Goal: Transaction & Acquisition: Purchase product/service

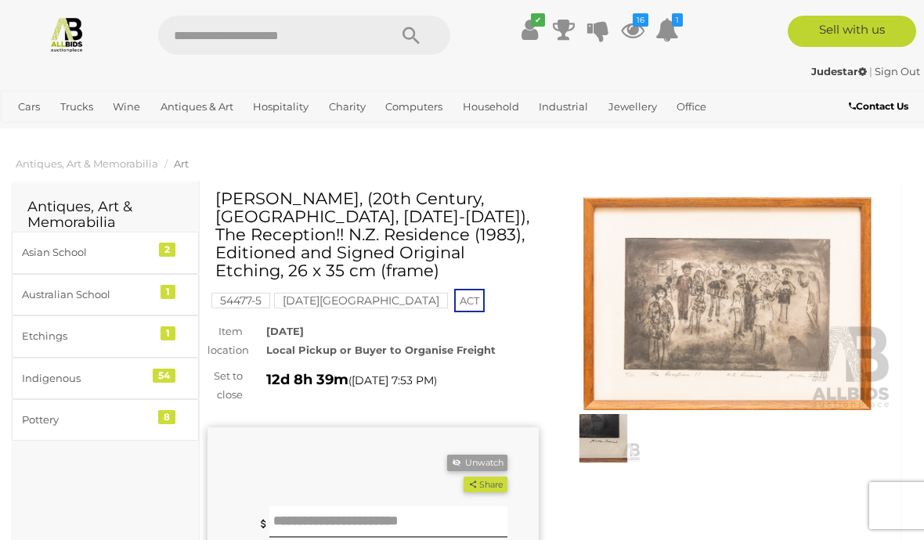
click at [0, 0] on link "Antiques & Vintage" at bounding box center [0, 0] width 0 height 0
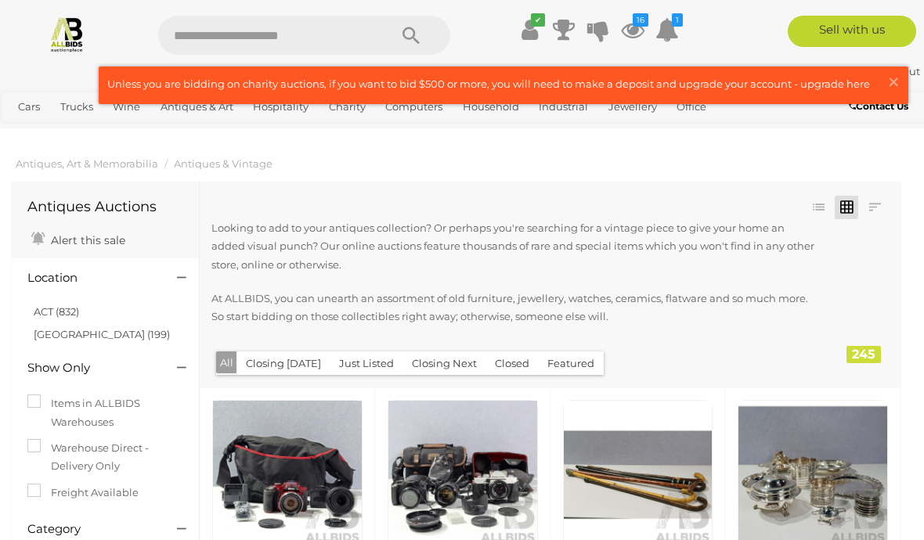
click at [362, 362] on button "Just Listed" at bounding box center [367, 364] width 74 height 24
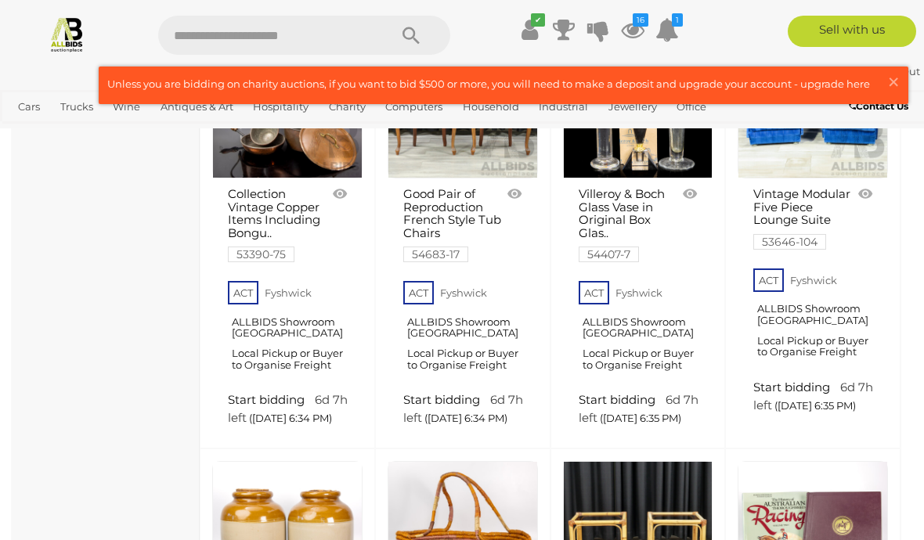
scroll to position [2131, 0]
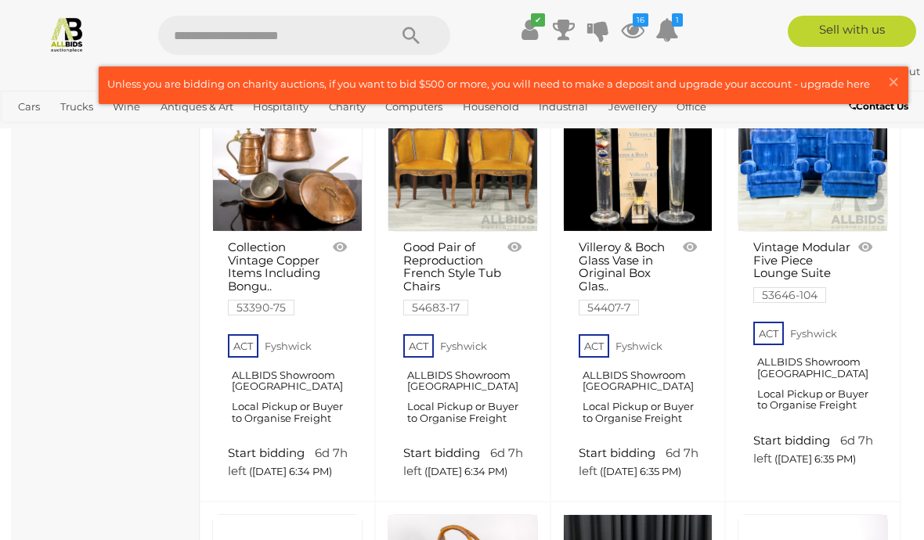
click at [895, 85] on span "×" at bounding box center [893, 82] width 14 height 31
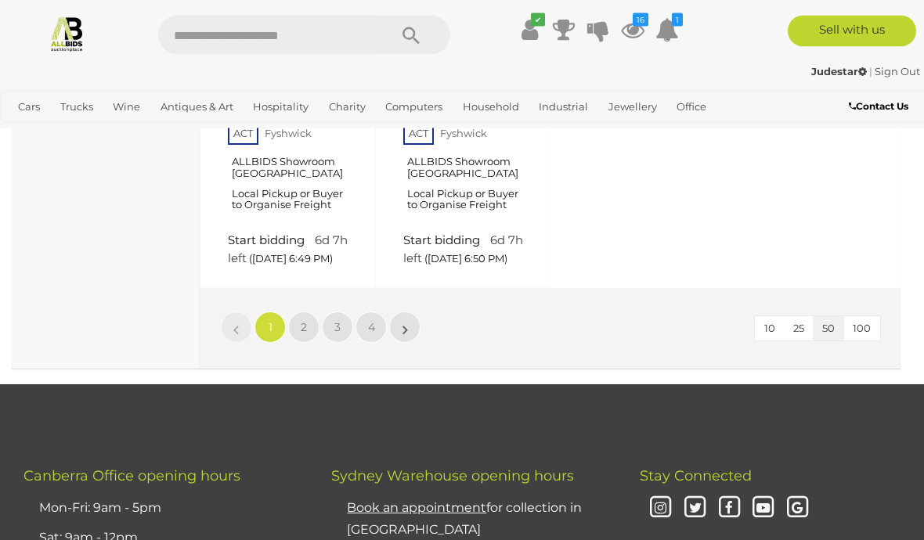
scroll to position [5895, 0]
click at [371, 334] on span "4" at bounding box center [371, 327] width 7 height 14
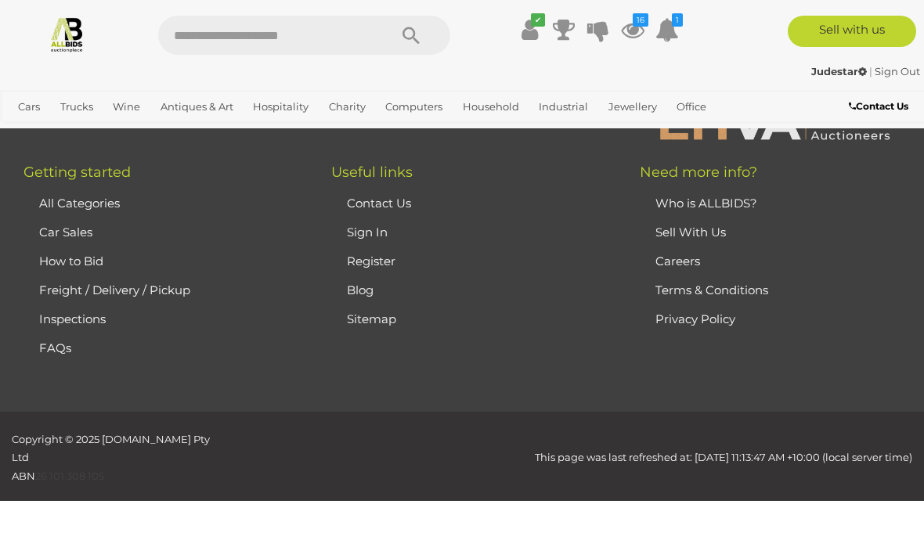
scroll to position [229, 0]
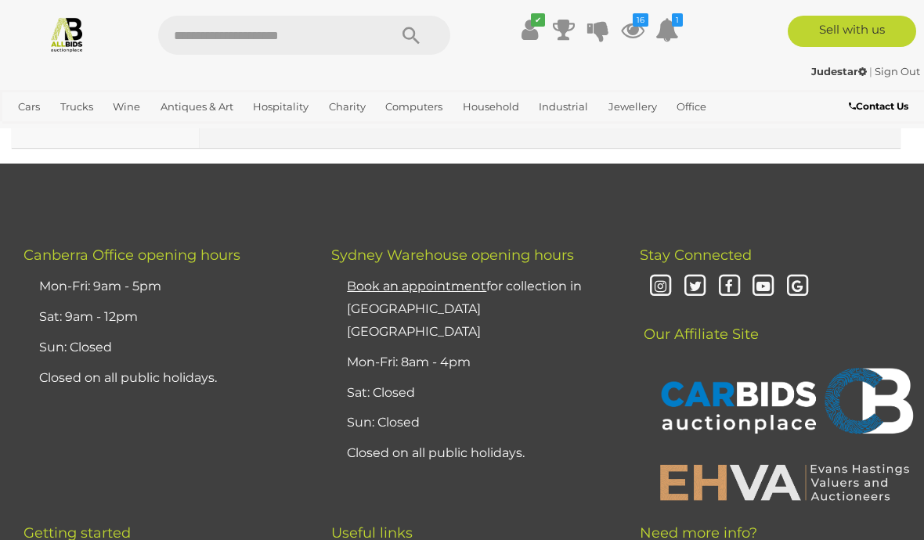
scroll to position [4596, 0]
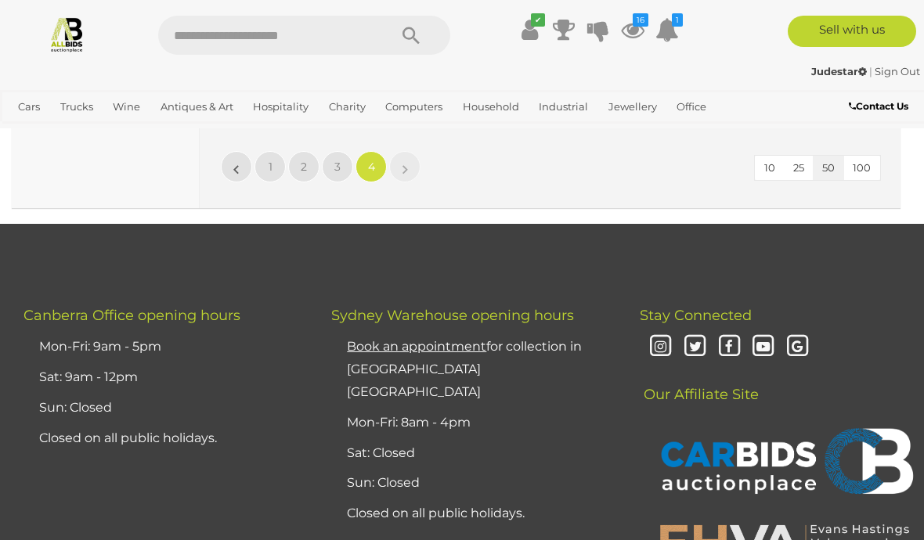
click at [334, 174] on span "3" at bounding box center [337, 167] width 6 height 14
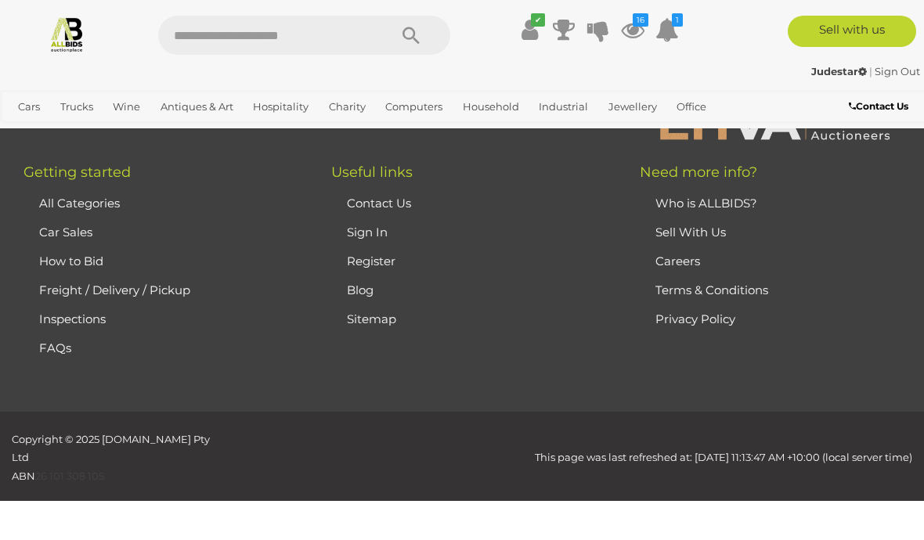
scroll to position [229, 0]
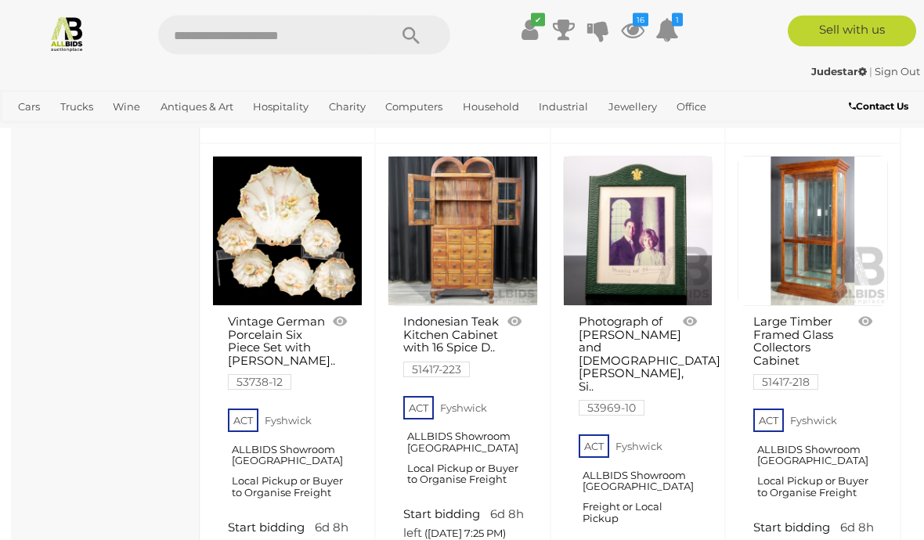
scroll to position [2038, 0]
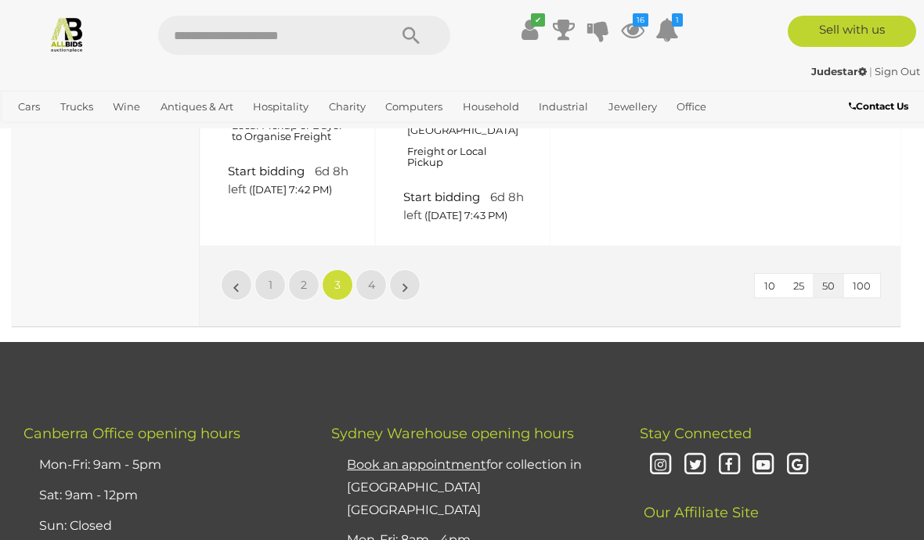
click at [312, 301] on link "2" at bounding box center [303, 284] width 31 height 31
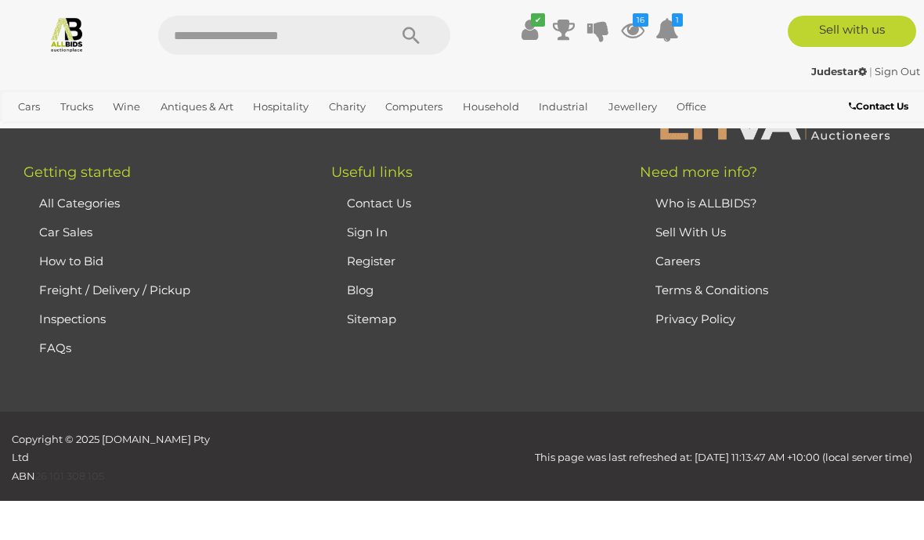
scroll to position [229, 0]
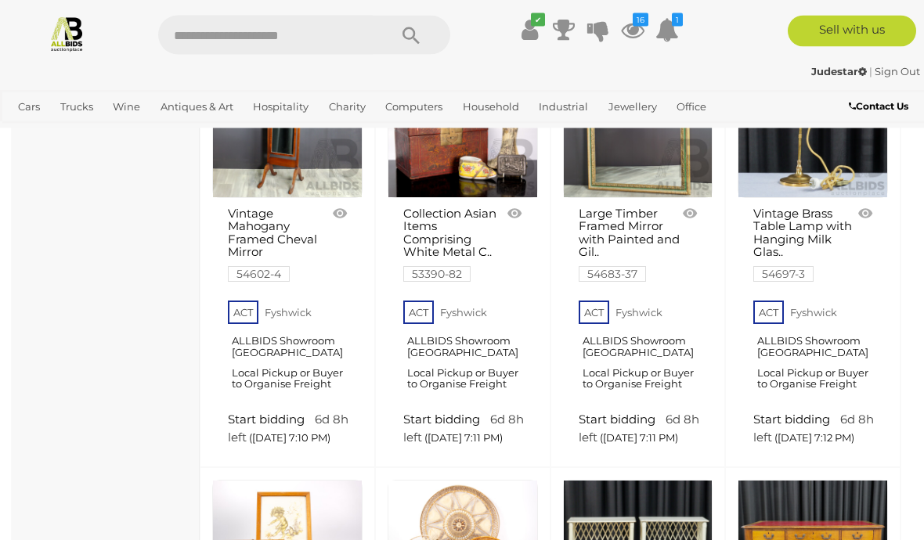
scroll to position [4787, 0]
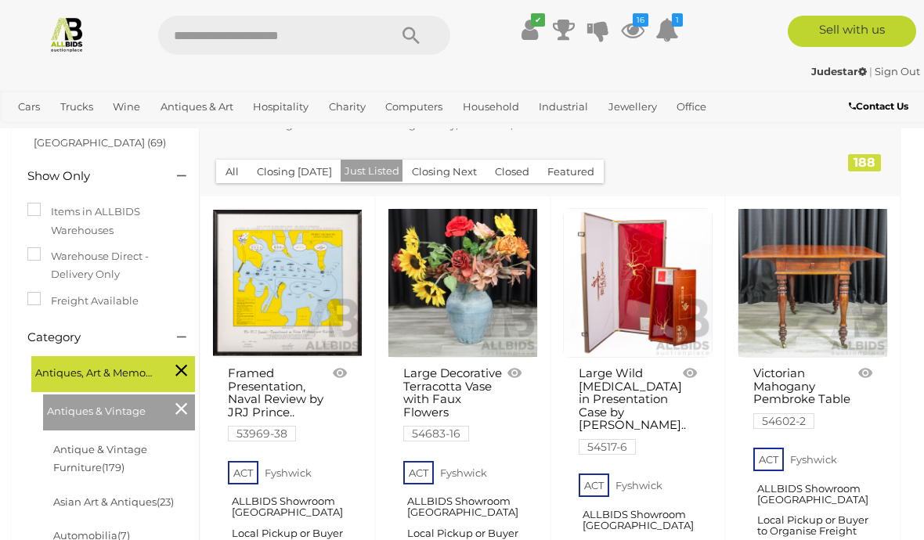
scroll to position [0, 0]
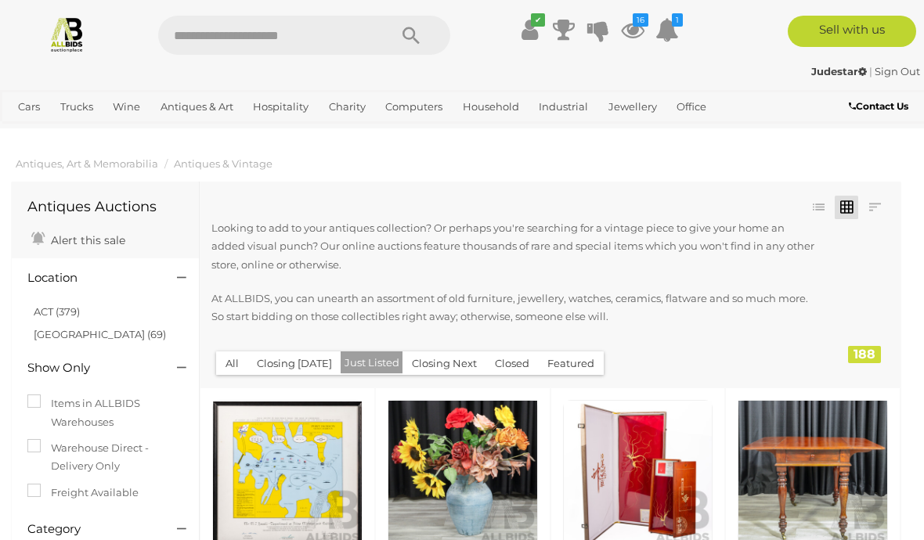
click at [71, 315] on link "ACT (379)" at bounding box center [57, 311] width 46 height 13
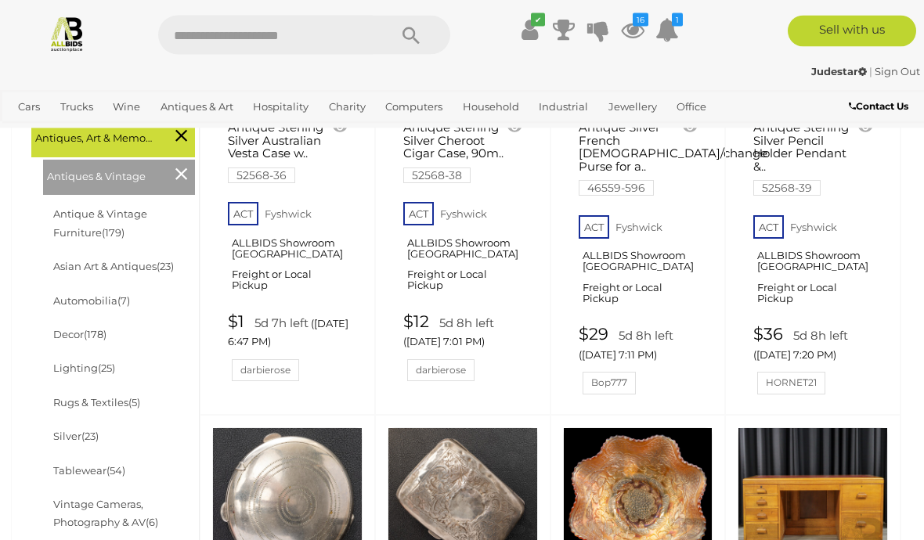
scroll to position [438, 0]
click at [147, 208] on link "Antique & Vintage Furniture (179)" at bounding box center [100, 222] width 94 height 31
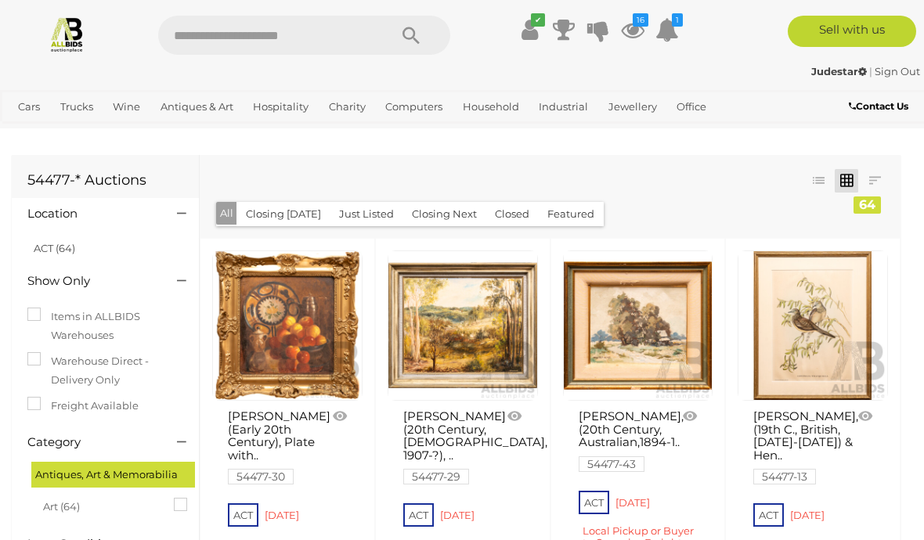
scroll to position [4427, 0]
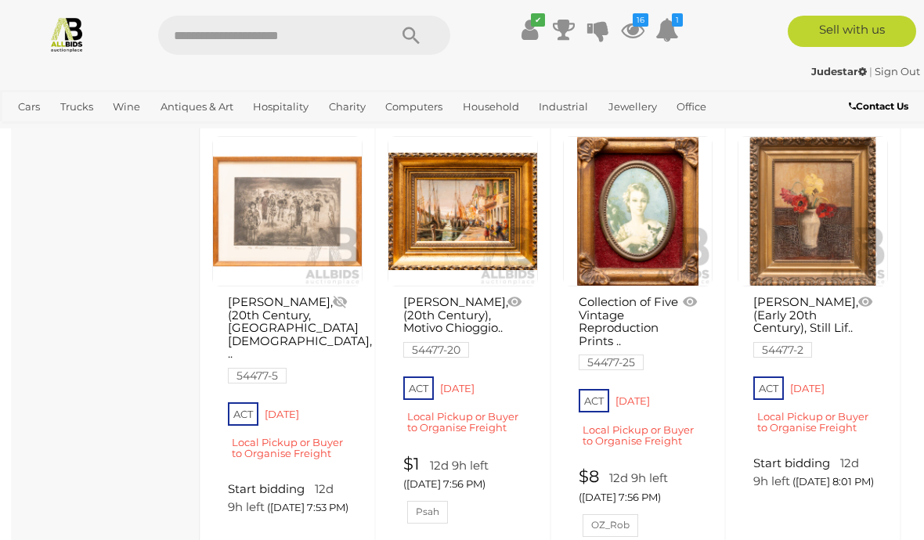
click at [826, 73] on strong "Judestar" at bounding box center [839, 71] width 56 height 13
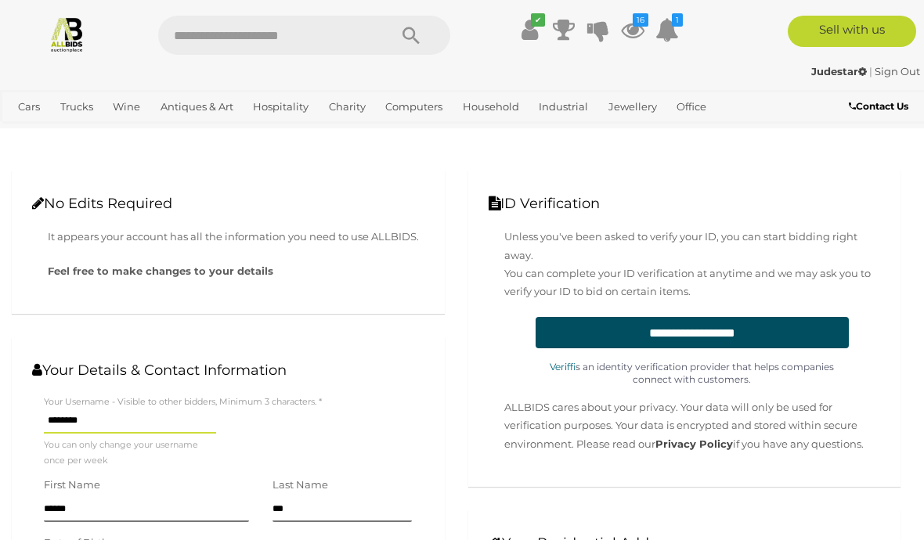
click at [282, 34] on input "text" at bounding box center [265, 35] width 215 height 39
type input "**********"
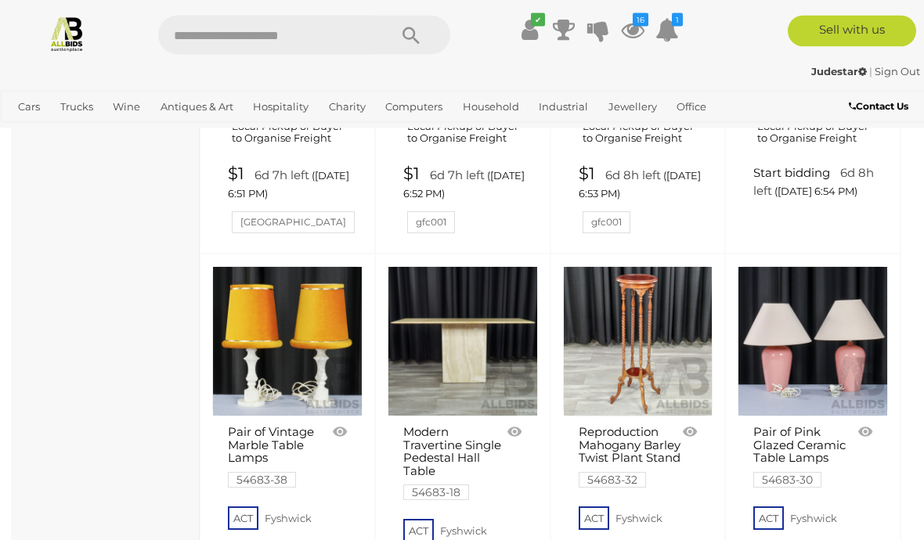
scroll to position [2654, 0]
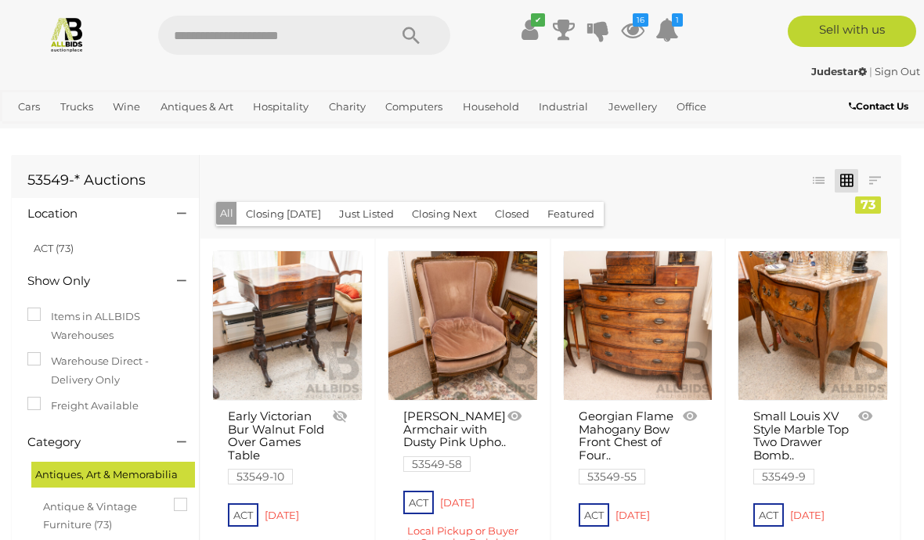
click at [817, 177] on link at bounding box center [817, 180] width 23 height 23
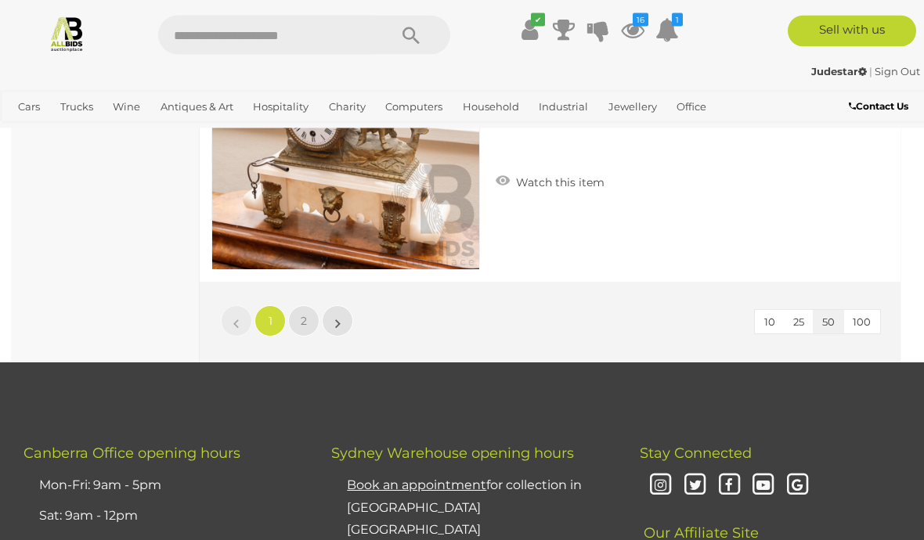
scroll to position [14672, 0]
click at [334, 316] on link "»" at bounding box center [337, 320] width 31 height 31
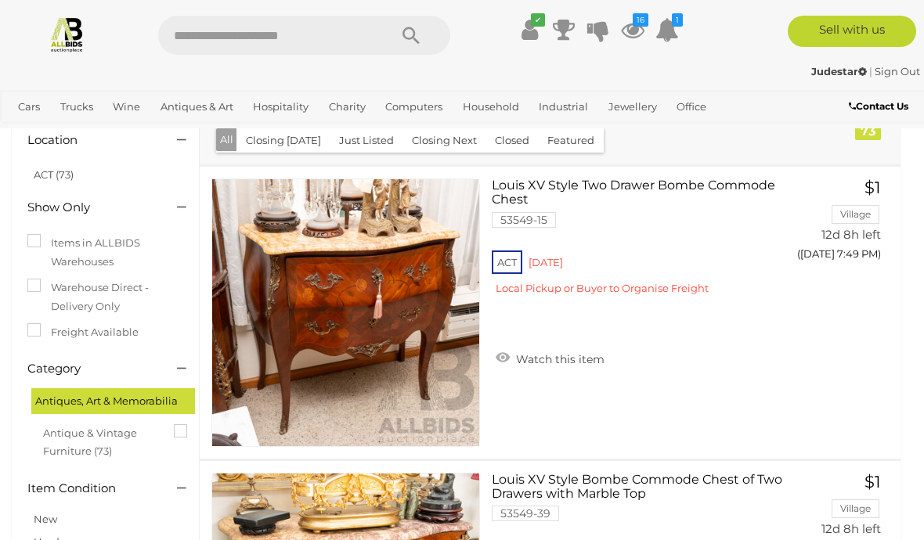
scroll to position [74, 0]
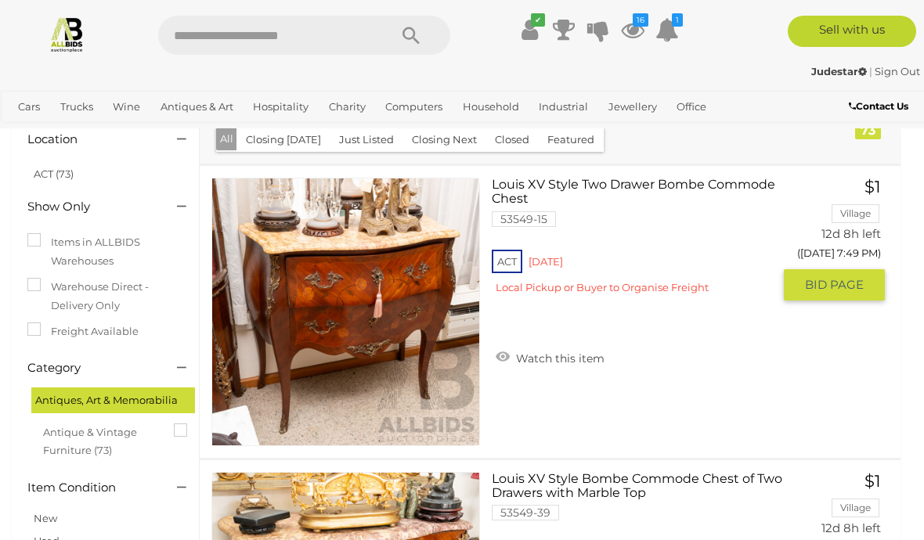
click at [851, 334] on div "Louis XV Style Two Drawer Bombe Commode Chest 53549-15 ACT Red Hill Watch this …" at bounding box center [550, 312] width 724 height 292
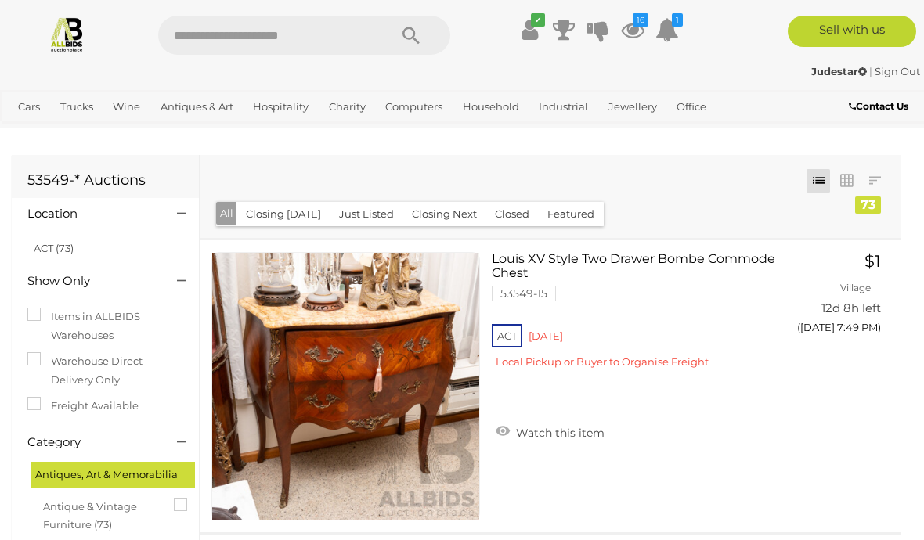
click at [146, 183] on h1 "53549-* Auctions" at bounding box center [105, 181] width 156 height 16
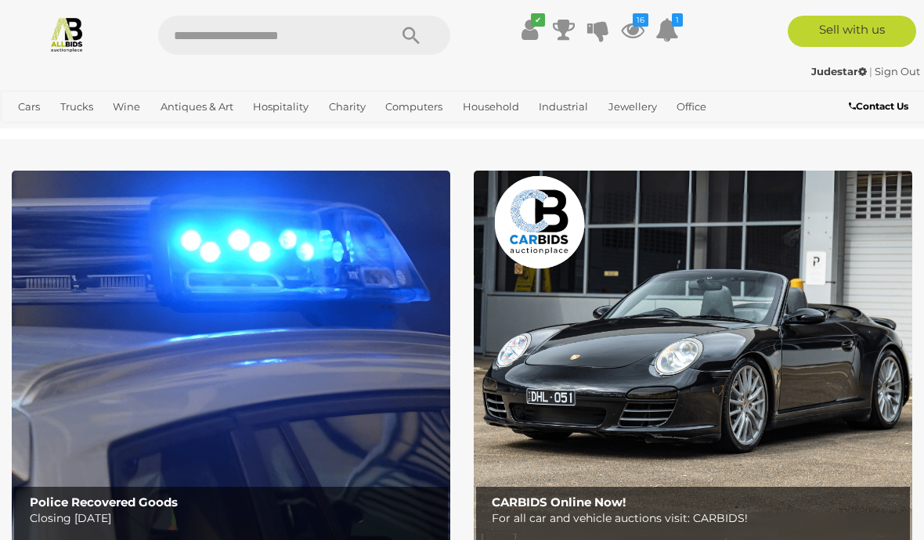
click at [564, 27] on icon at bounding box center [564, 30] width 22 height 28
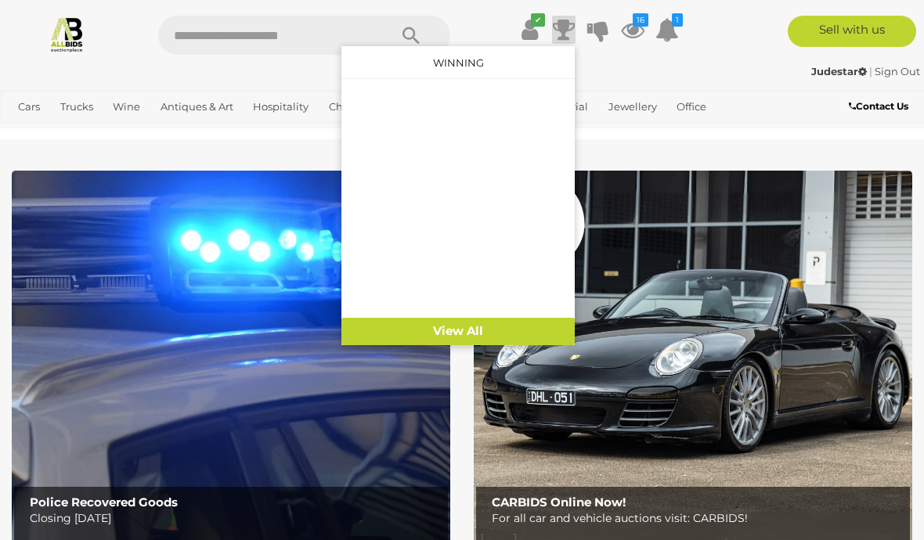
click at [665, 91] on div "Cars Closing on Weekdays View All Cars Auctions Trucks" at bounding box center [385, 109] width 770 height 38
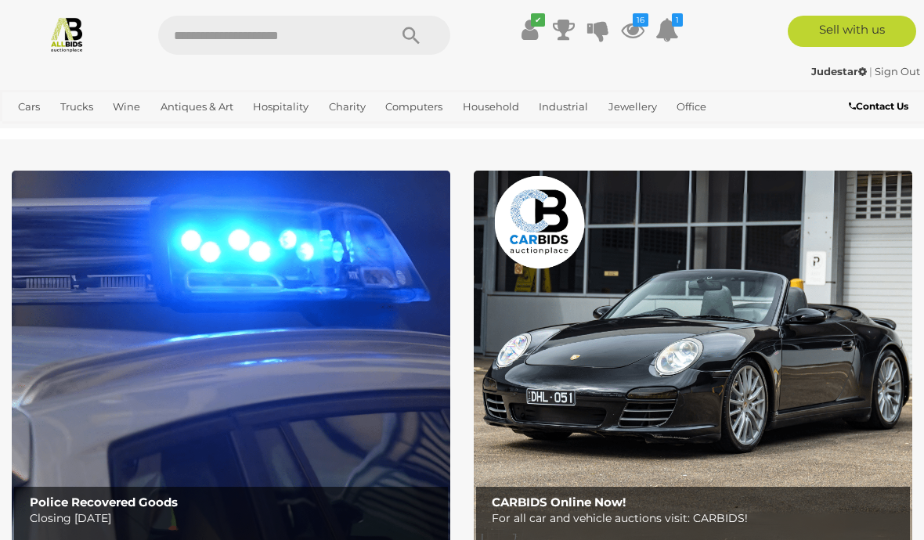
click at [531, 22] on icon "✔" at bounding box center [538, 19] width 14 height 13
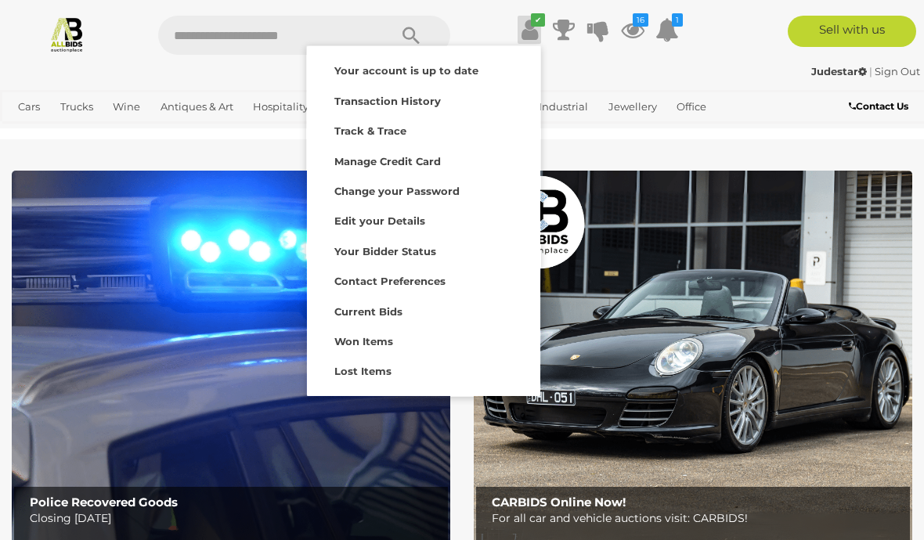
click at [355, 435] on div "Watching" at bounding box center [423, 430] width 225 height 22
